Goal: Information Seeking & Learning: Learn about a topic

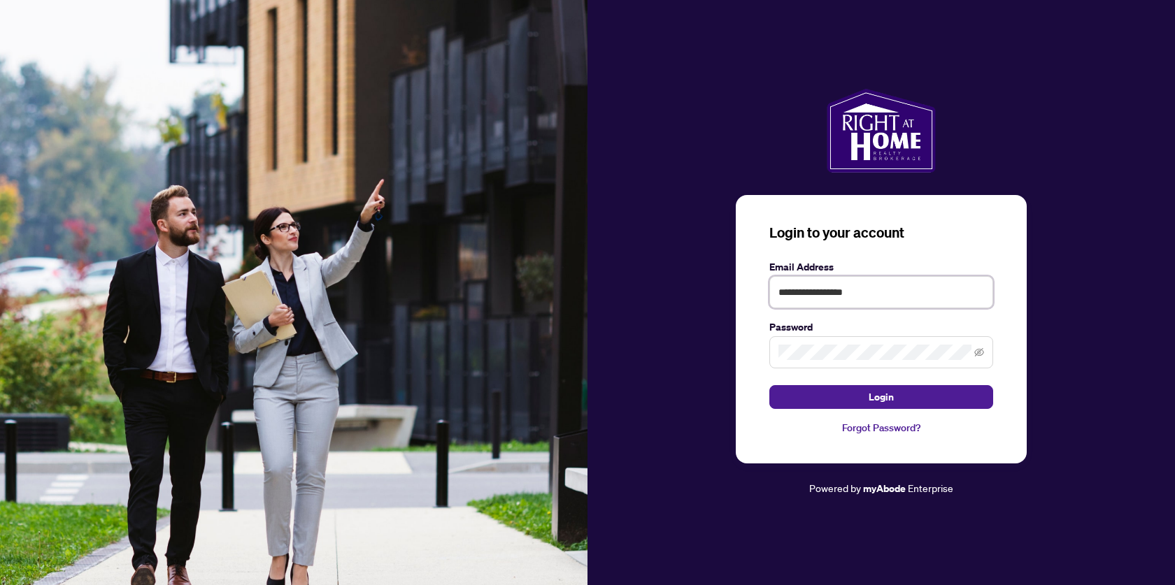
type input "**********"
click at [881, 397] on button "Login" at bounding box center [881, 397] width 224 height 24
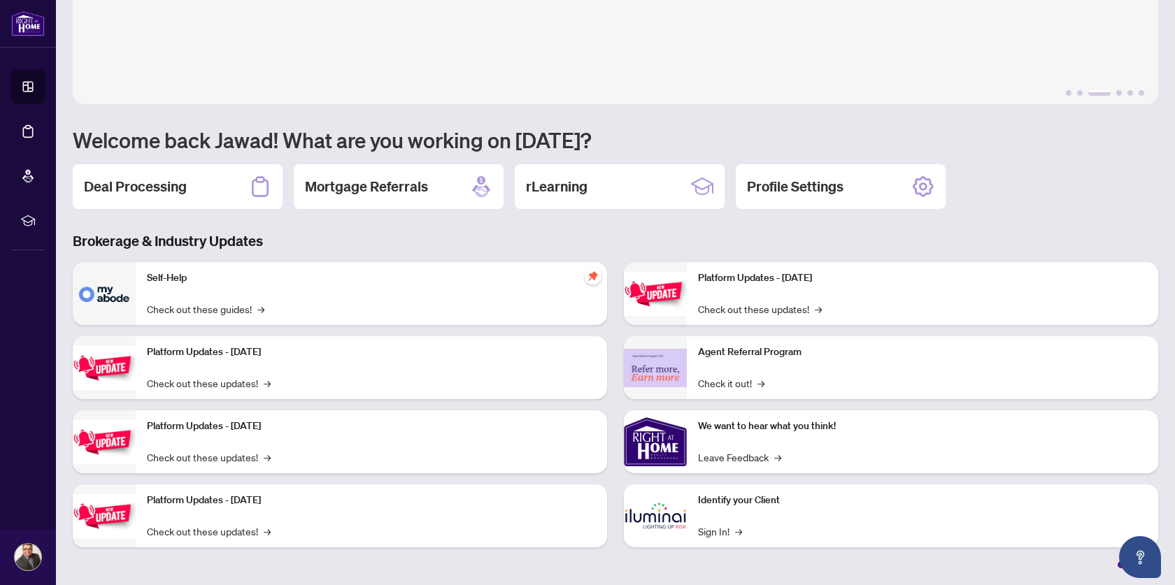
scroll to position [2, 0]
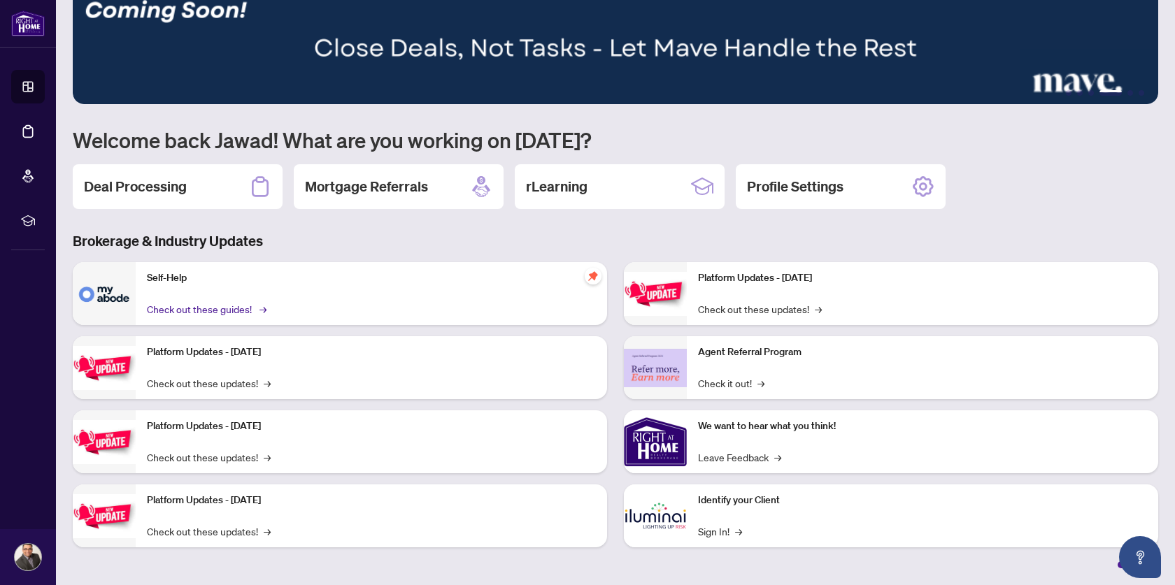
click at [196, 306] on link "Check out these guides! →" at bounding box center [205, 308] width 117 height 15
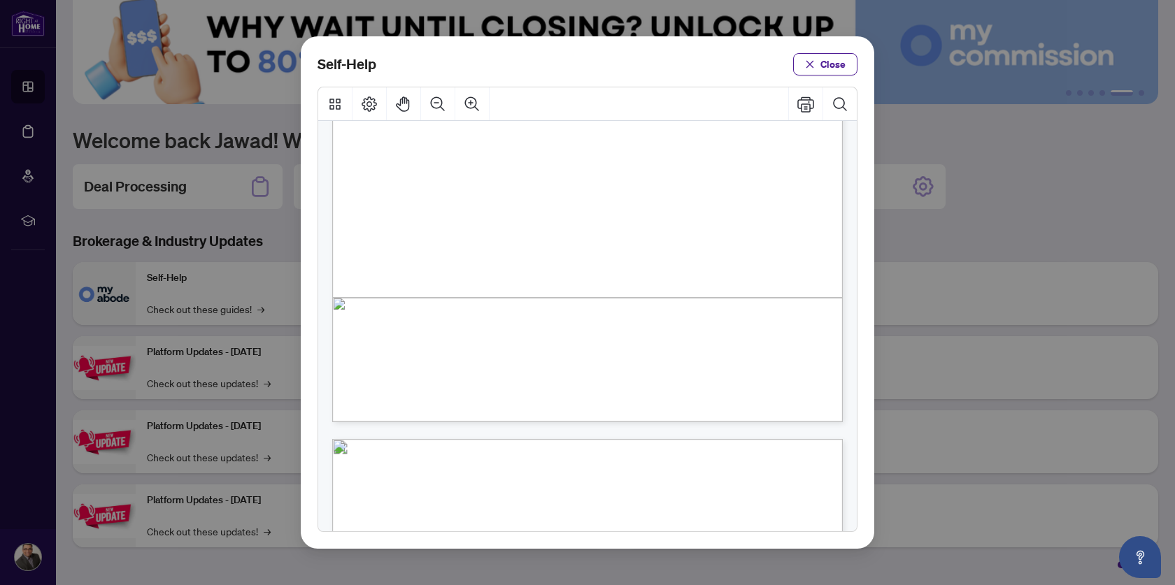
scroll to position [377, 0]
click at [843, 106] on icon "Search Document" at bounding box center [839, 103] width 13 height 13
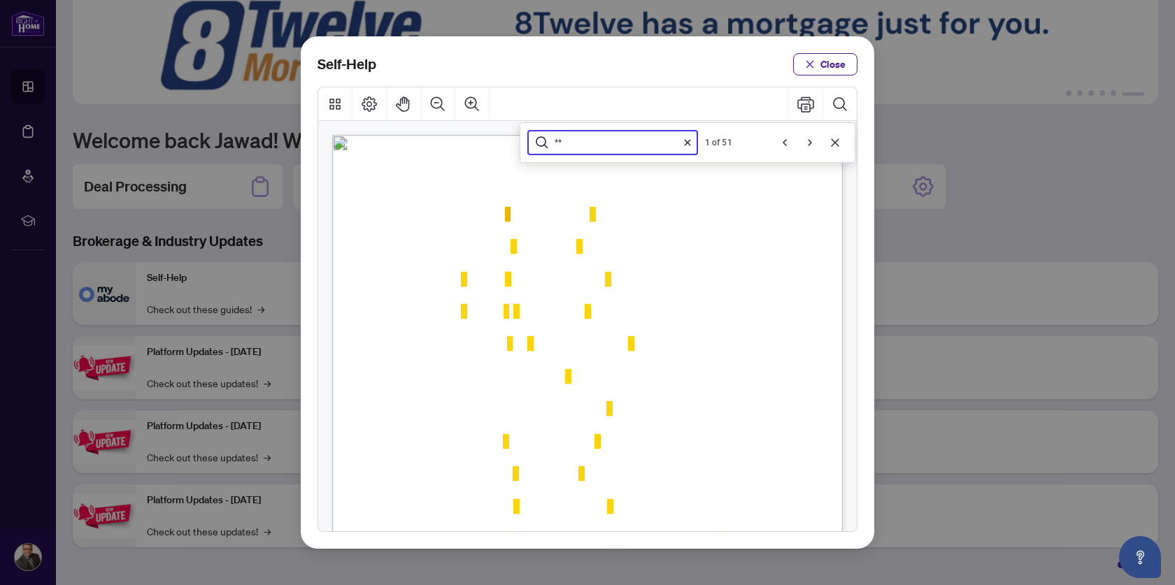
scroll to position [792, 0]
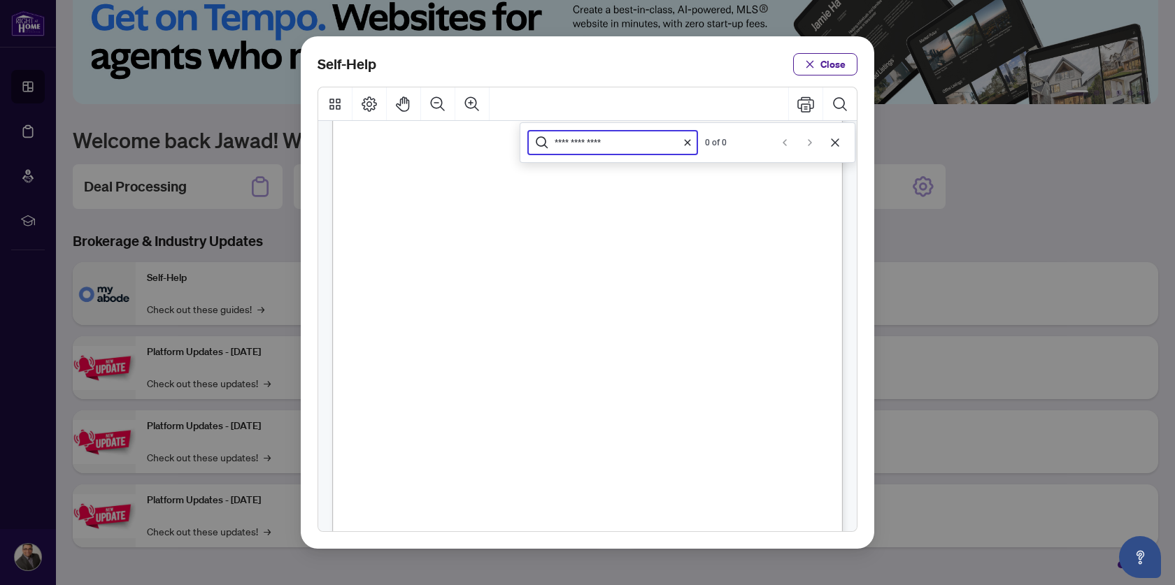
click at [613, 199] on span ")" at bounding box center [611, 197] width 3 height 14
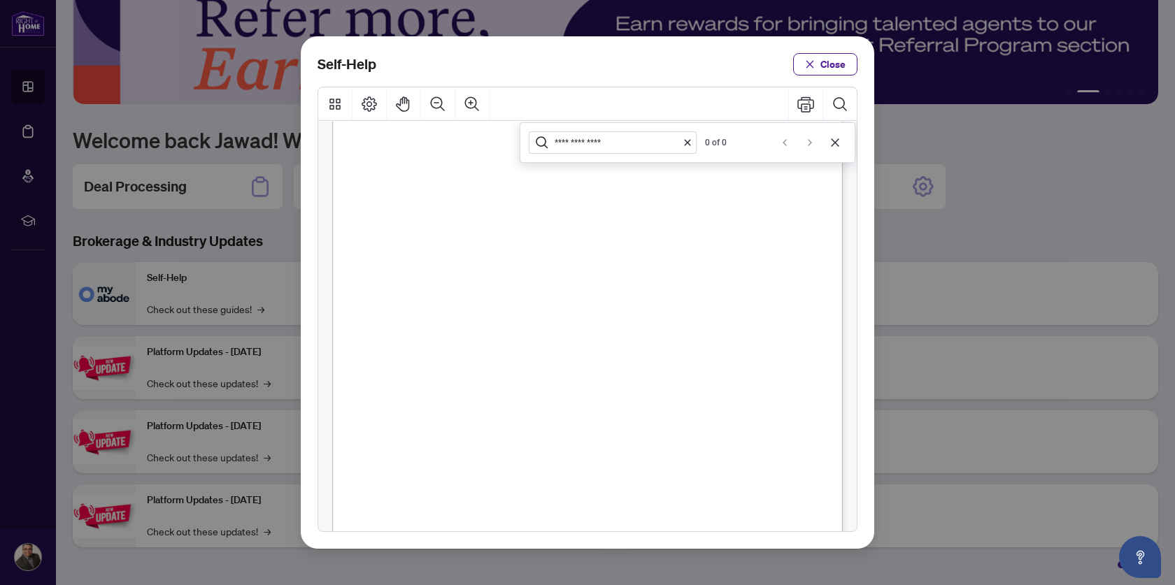
scroll to position [64, 0]
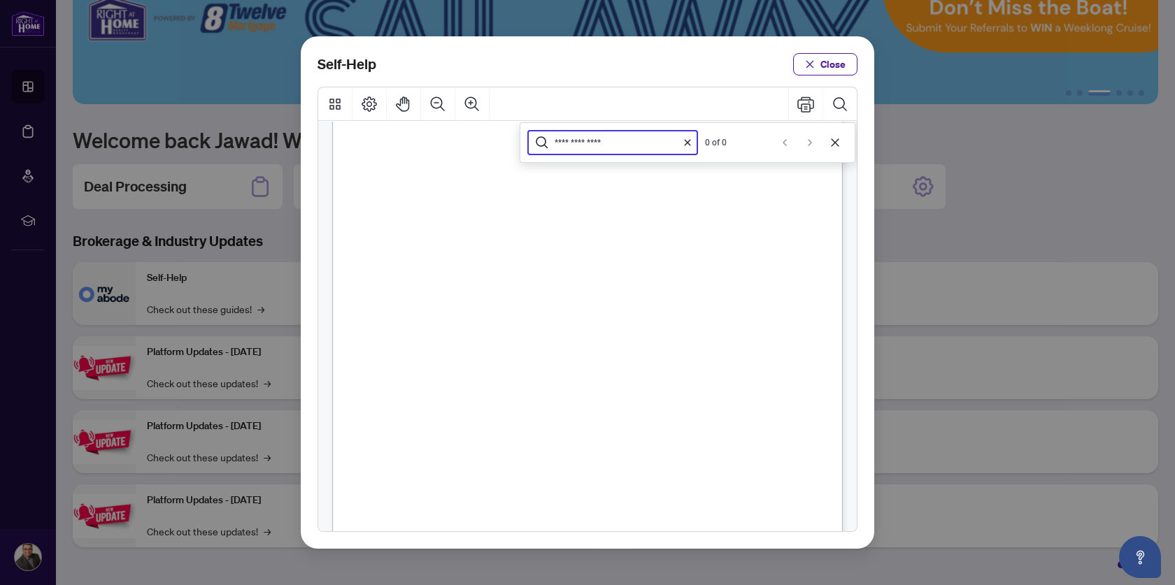
click at [622, 143] on input "**********" at bounding box center [614, 143] width 119 height 12
type input "**********"
click at [838, 141] on icon "Cancel" at bounding box center [835, 142] width 8 height 8
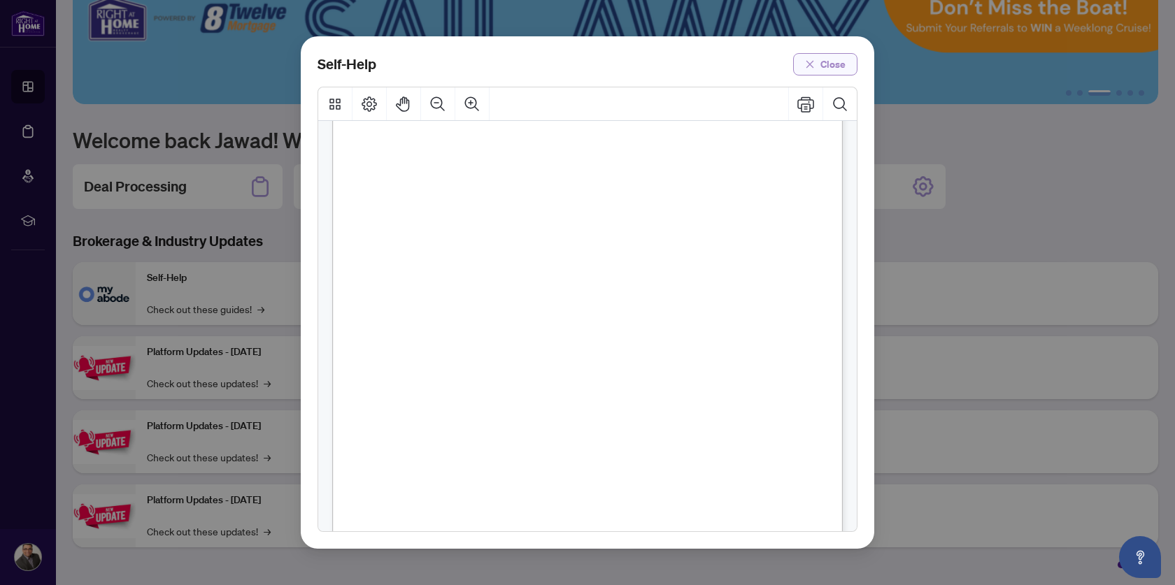
click at [829, 67] on span "Close" at bounding box center [832, 64] width 25 height 22
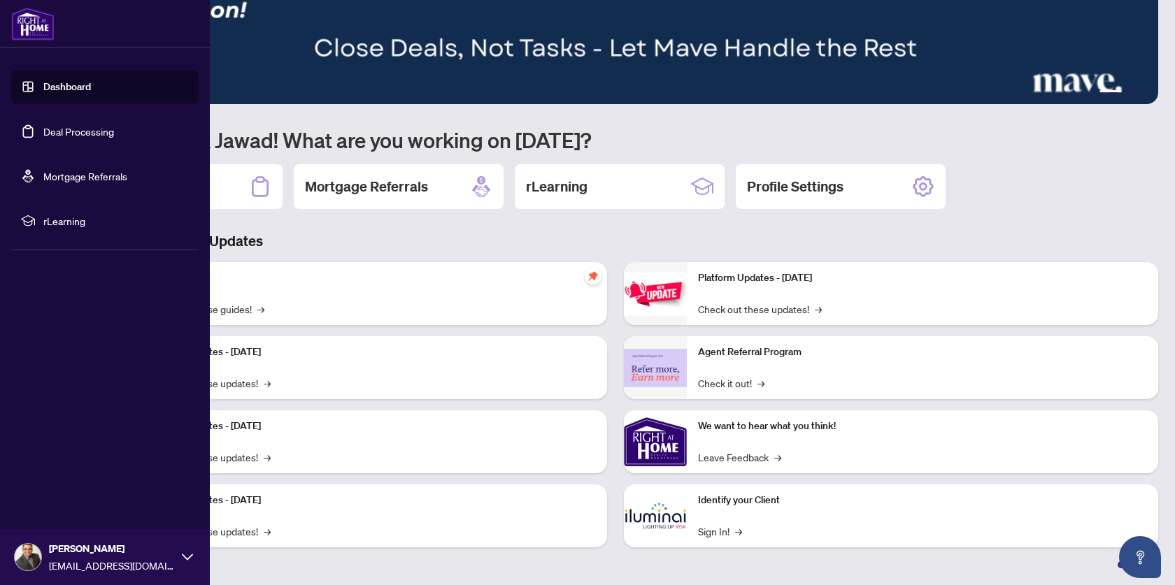
click at [63, 130] on link "Deal Processing" at bounding box center [78, 131] width 71 height 13
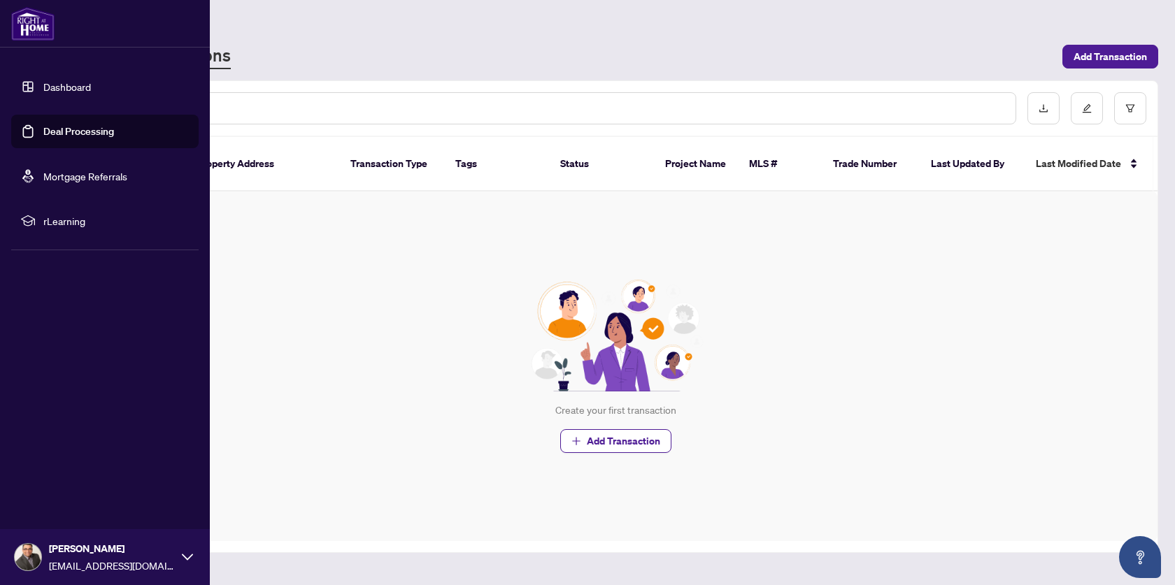
click at [72, 183] on link "Mortgage Referrals" at bounding box center [85, 176] width 84 height 13
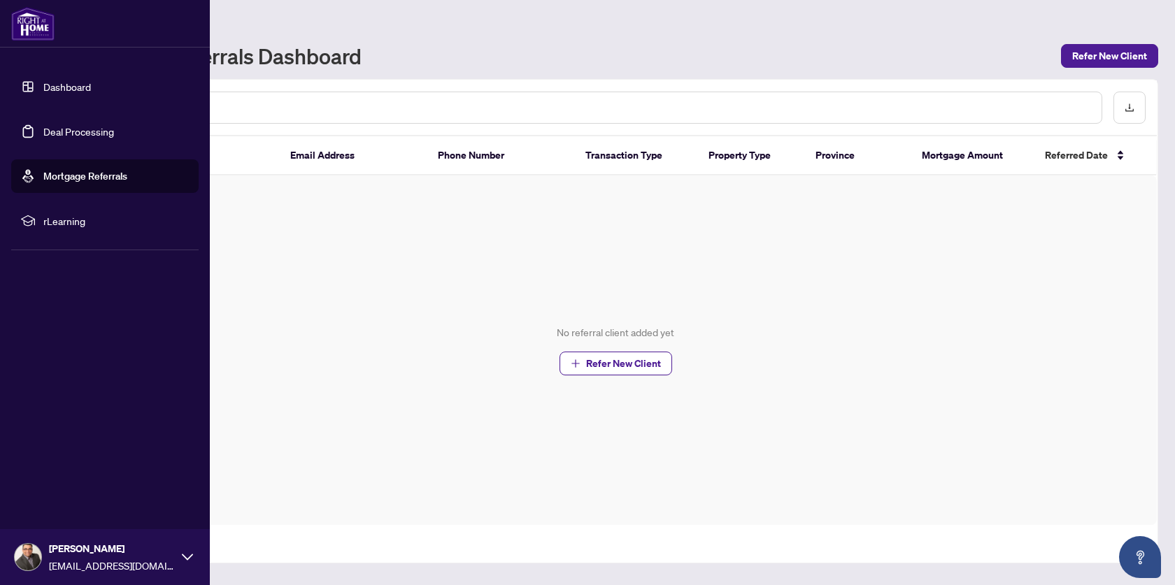
click at [63, 222] on span "rLearning" at bounding box center [115, 220] width 145 height 15
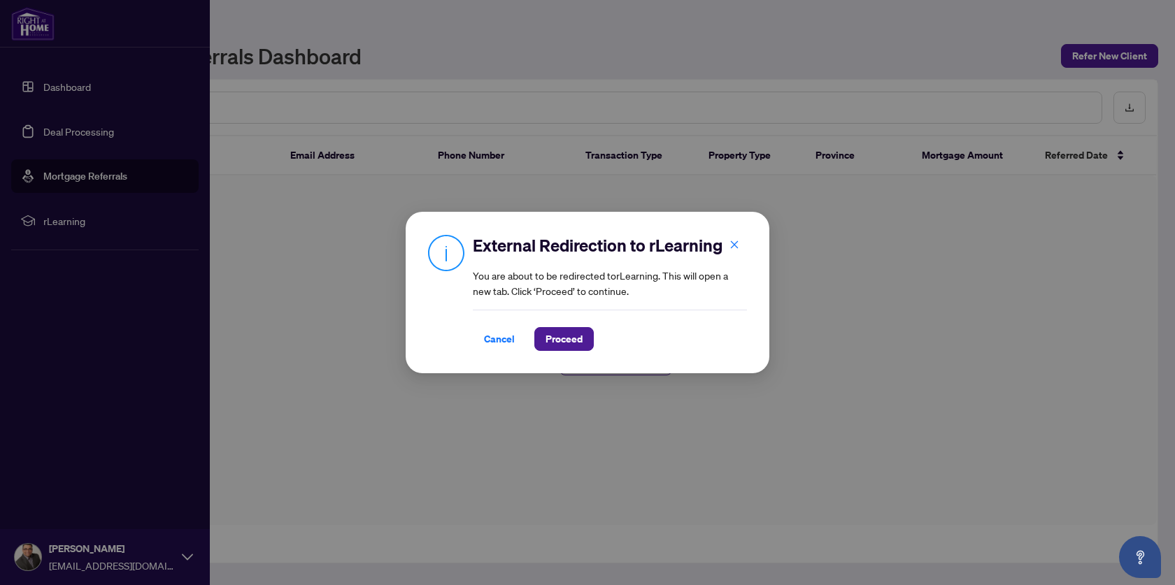
click at [67, 94] on div "External Redirection to rLearning You are about to be redirected to rLearning .…" at bounding box center [587, 292] width 1175 height 585
click at [495, 346] on span "Cancel" at bounding box center [499, 339] width 31 height 22
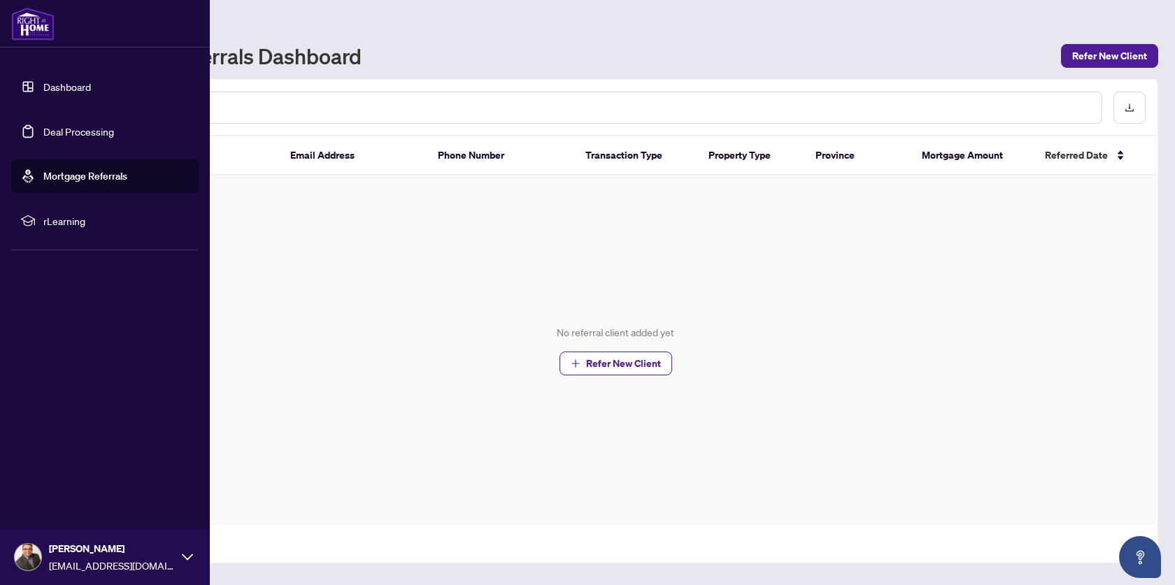
click at [76, 81] on link "Dashboard" at bounding box center [67, 86] width 48 height 13
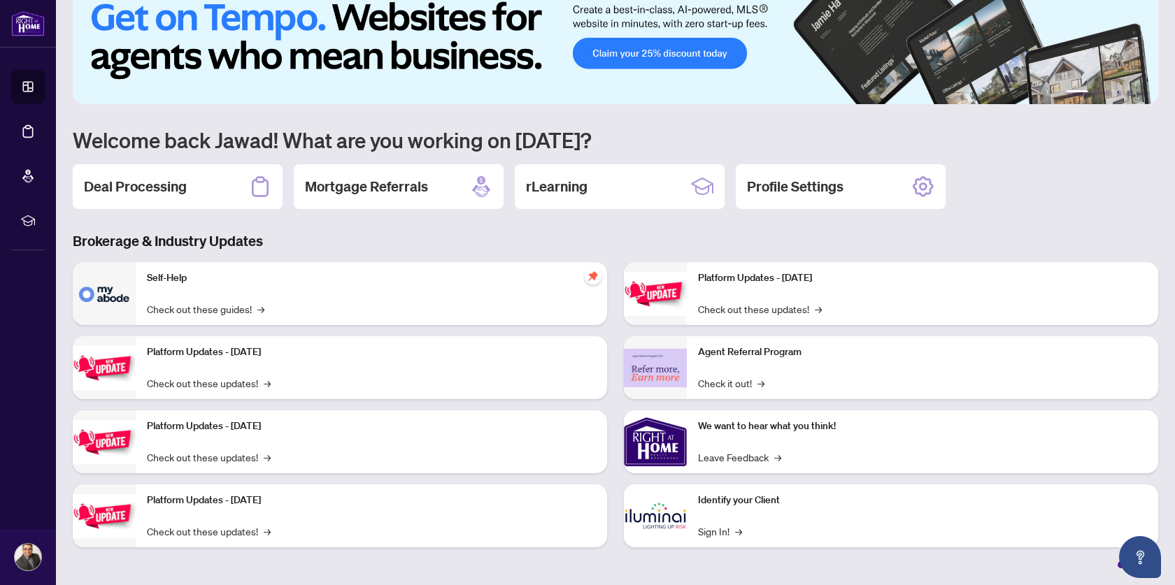
scroll to position [31, 0]
click at [260, 311] on span "→" at bounding box center [262, 308] width 7 height 15
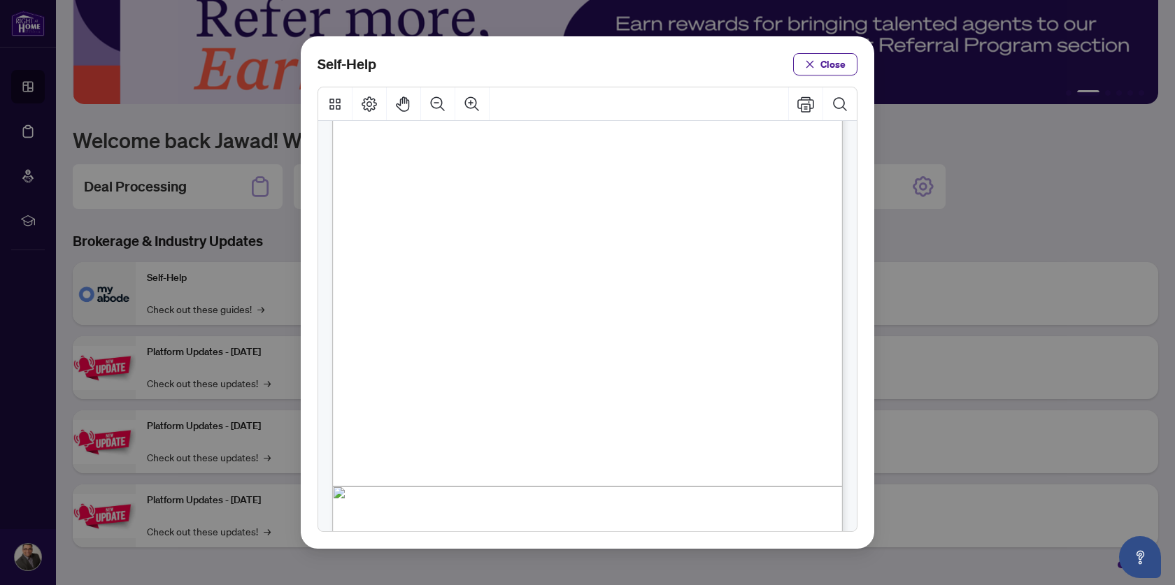
scroll to position [188, 0]
click at [615, 320] on span "PDF" at bounding box center [611, 318] width 20 height 14
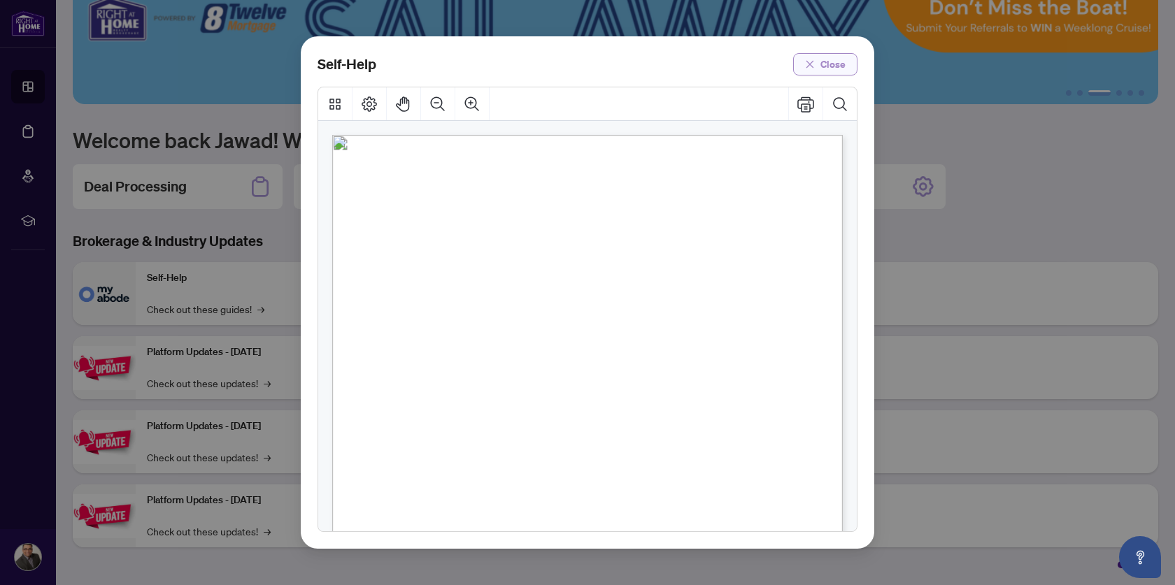
scroll to position [0, 0]
click at [839, 67] on span "Close" at bounding box center [832, 64] width 25 height 22
